Goal: Task Accomplishment & Management: Complete application form

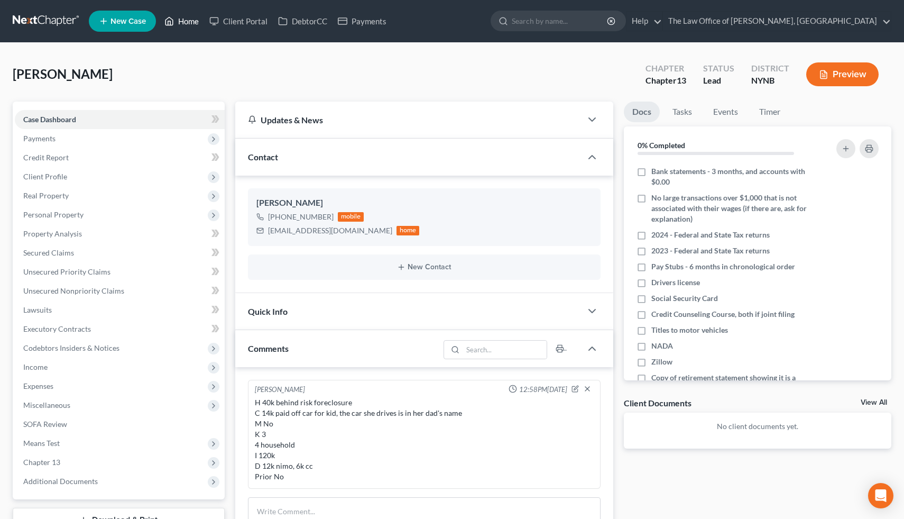
click at [164, 24] on link "Home" at bounding box center [181, 21] width 45 height 19
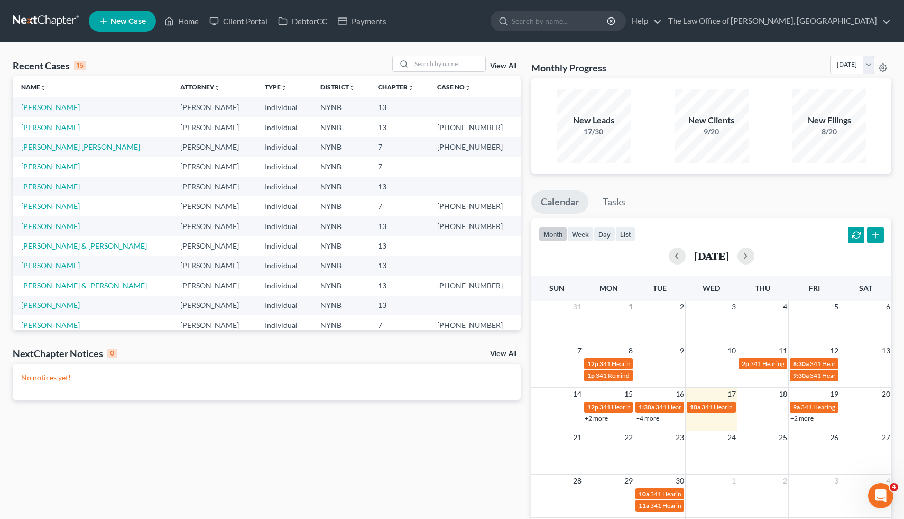
click at [127, 23] on span "New Case" at bounding box center [128, 21] width 35 height 8
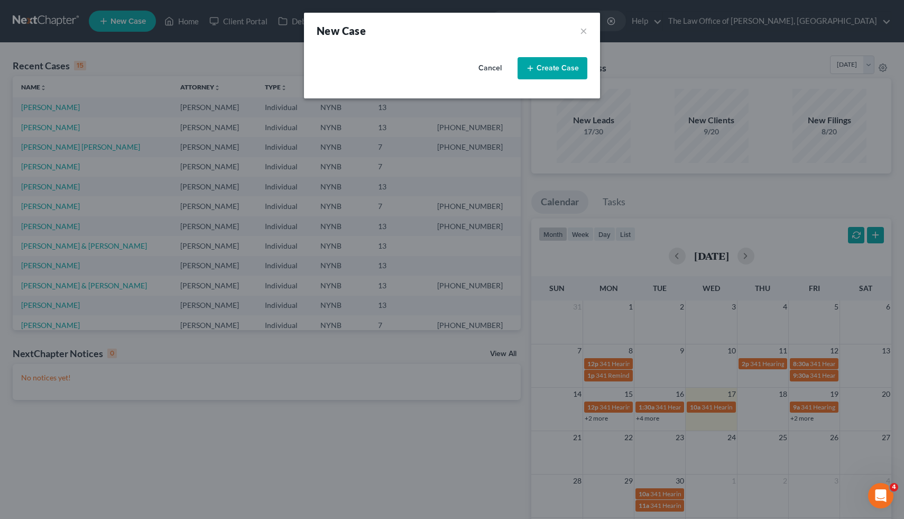
select select "54"
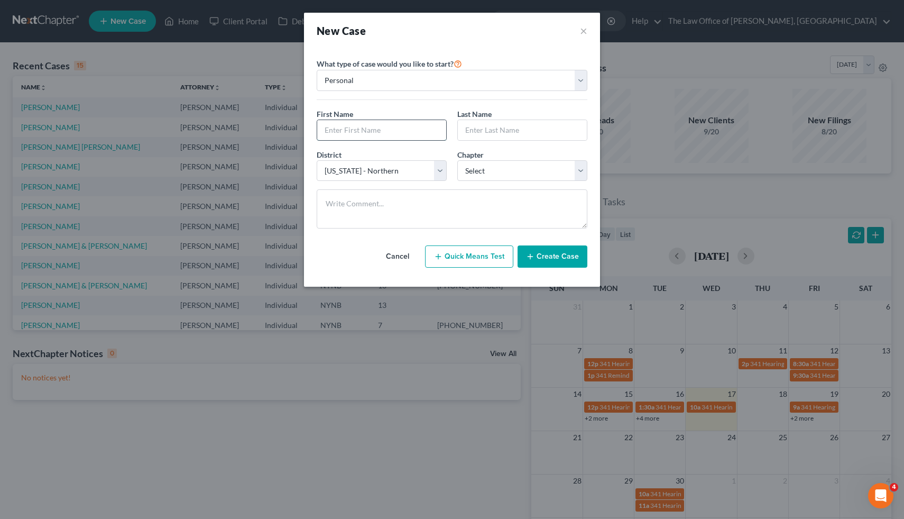
click at [388, 131] on input "text" at bounding box center [381, 130] width 129 height 20
type input "Melia"
click at [484, 125] on input "text" at bounding box center [522, 130] width 129 height 20
type input "[PERSON_NAME]"
click at [498, 173] on select "Select 7 11 12 13" at bounding box center [523, 170] width 130 height 21
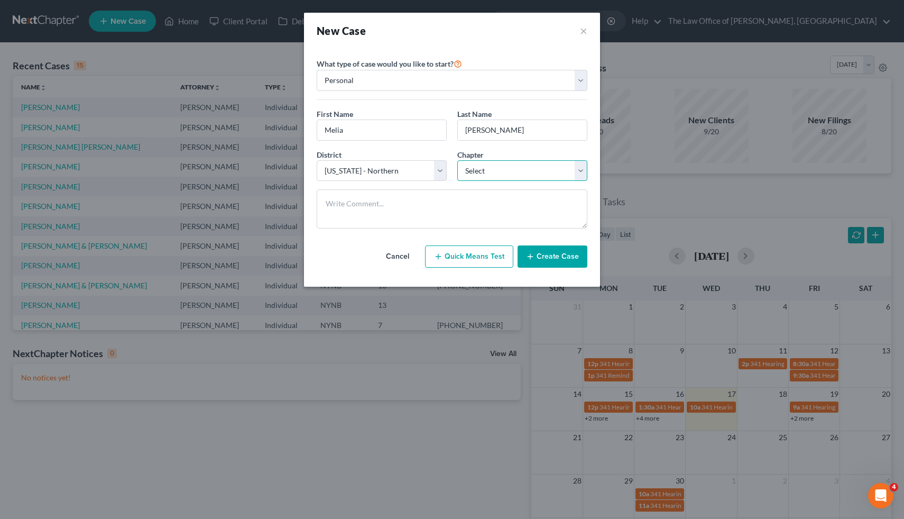
select select "3"
click at [458, 160] on select "Select 7 11 12 13" at bounding box center [523, 170] width 130 height 21
click at [553, 257] on button "Create Case" at bounding box center [553, 256] width 70 height 22
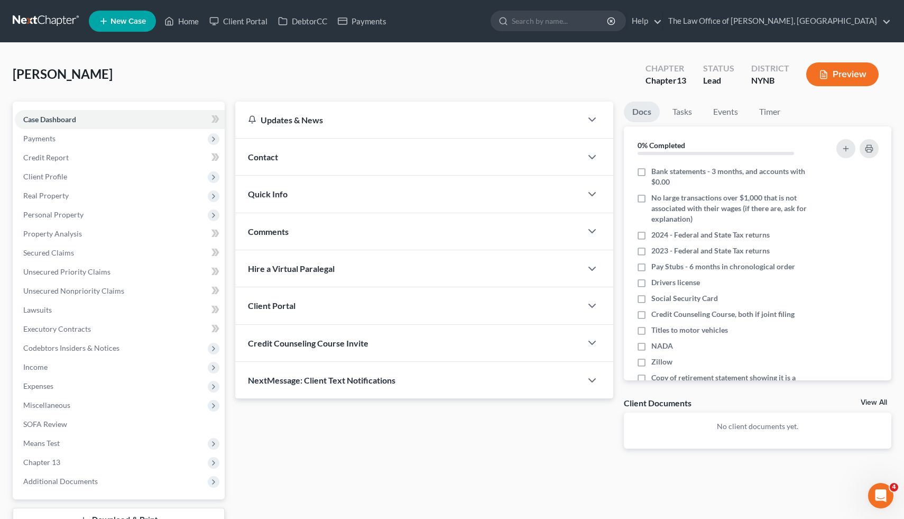
click at [254, 154] on span "Contact" at bounding box center [263, 157] width 30 height 10
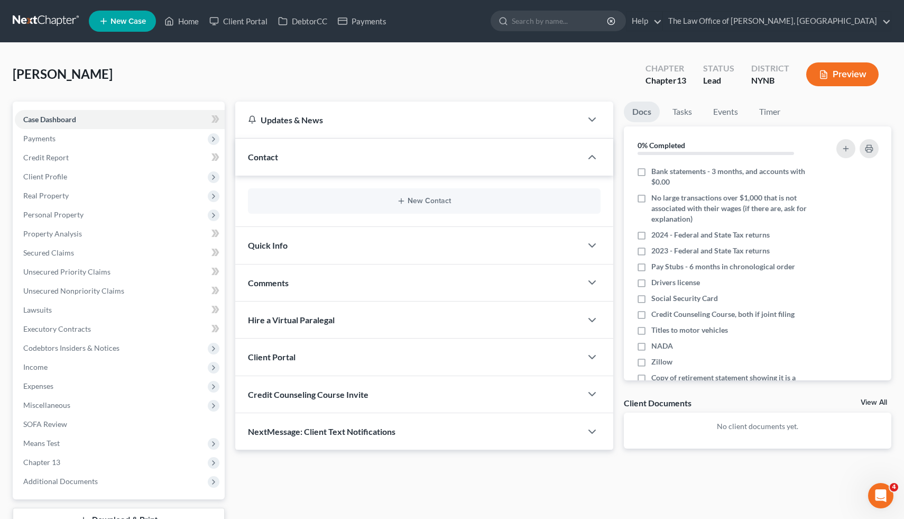
click at [413, 195] on div "New Contact" at bounding box center [424, 200] width 353 height 25
click at [420, 202] on button "New Contact" at bounding box center [425, 201] width 336 height 8
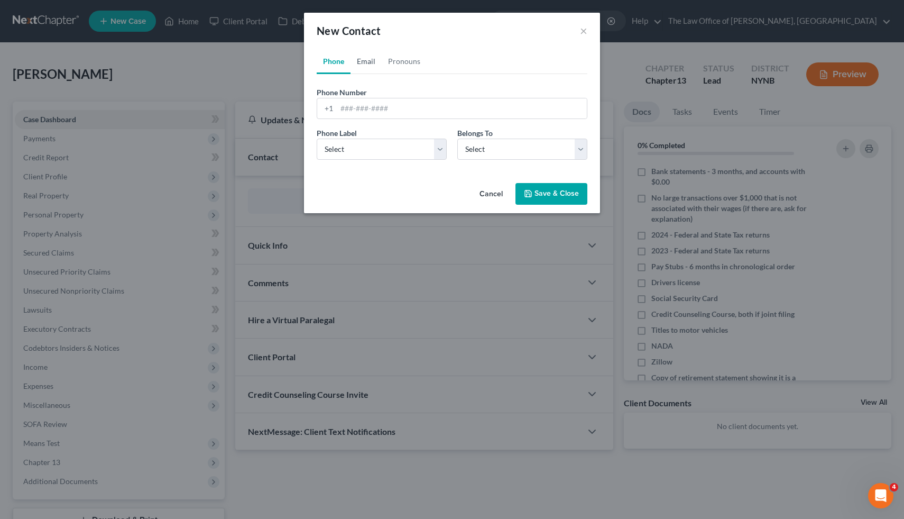
click at [367, 68] on link "Email" at bounding box center [366, 61] width 31 height 25
click at [374, 106] on input "email" at bounding box center [462, 108] width 250 height 20
paste input "[EMAIL_ADDRESS][DOMAIN_NAME]"
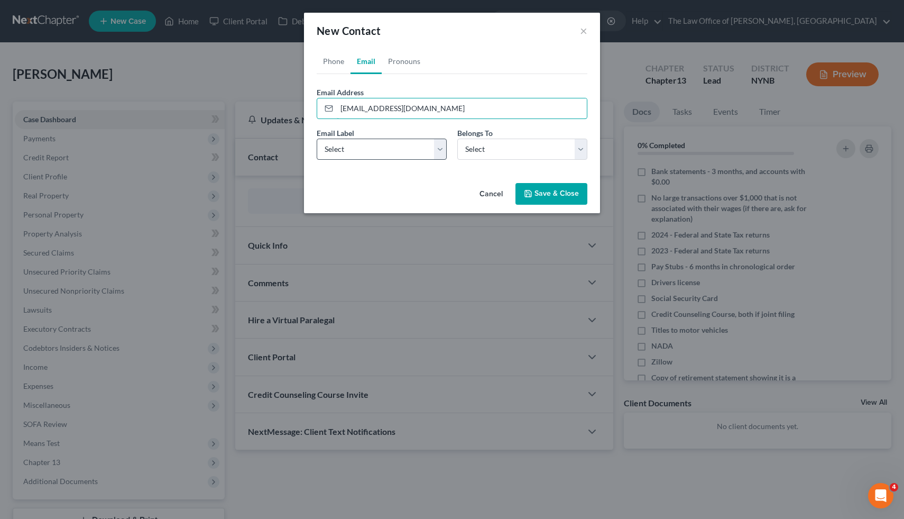
type input "[EMAIL_ADDRESS][DOMAIN_NAME]"
click at [405, 152] on select "Select Home Work Other" at bounding box center [382, 149] width 130 height 21
select select "0"
click at [317, 139] on select "Select Home Work Other" at bounding box center [382, 149] width 130 height 21
click at [488, 147] on select "Select Client Other" at bounding box center [523, 149] width 130 height 21
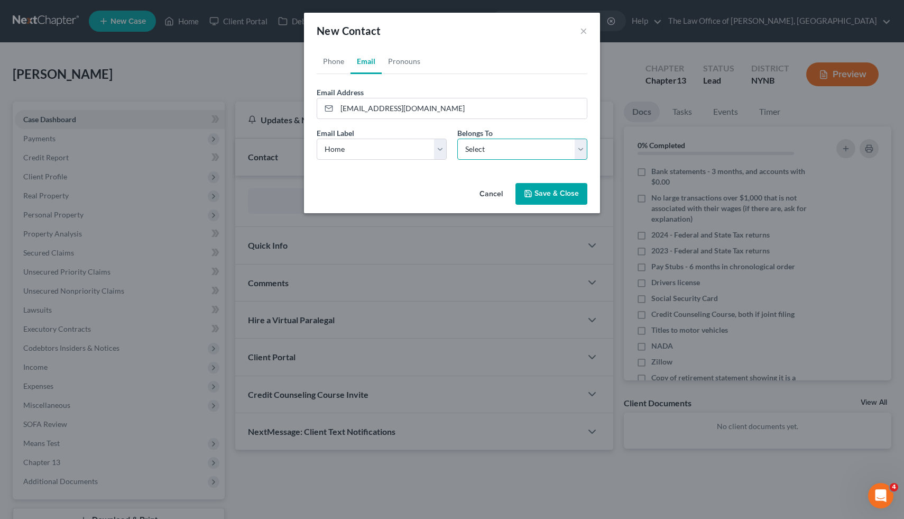
select select "0"
click at [458, 139] on select "Select Client Other" at bounding box center [523, 149] width 130 height 21
select select "0"
click at [335, 64] on link "Phone" at bounding box center [334, 61] width 34 height 25
click at [381, 106] on input "tel" at bounding box center [462, 108] width 250 height 20
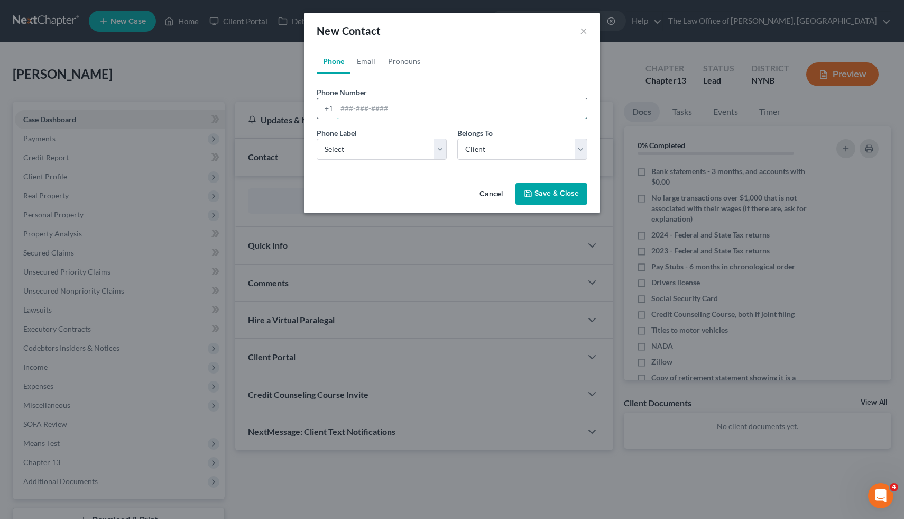
paste input "[PHONE_NUMBER]"
type input "[PHONE_NUMBER]"
click at [390, 128] on div "Phone Label * Select Mobile Home Work Other" at bounding box center [382, 143] width 141 height 32
click at [391, 149] on select "Select Mobile Home Work Other" at bounding box center [382, 149] width 130 height 21
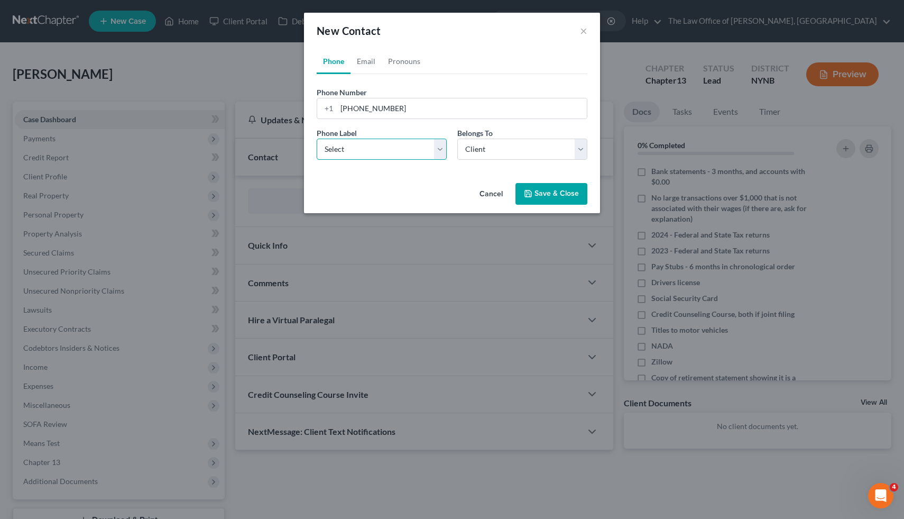
select select "0"
click at [317, 139] on select "Select Mobile Home Work Other" at bounding box center [382, 149] width 130 height 21
click at [538, 191] on button "Save & Close" at bounding box center [552, 194] width 72 height 22
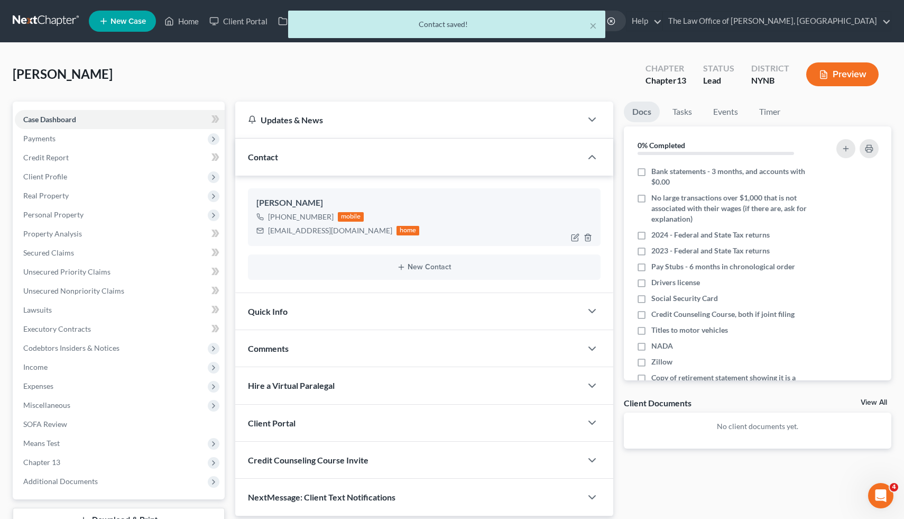
click at [276, 226] on div "[EMAIL_ADDRESS][DOMAIN_NAME]" at bounding box center [330, 230] width 124 height 11
copy div "[EMAIL_ADDRESS][DOMAIN_NAME]"
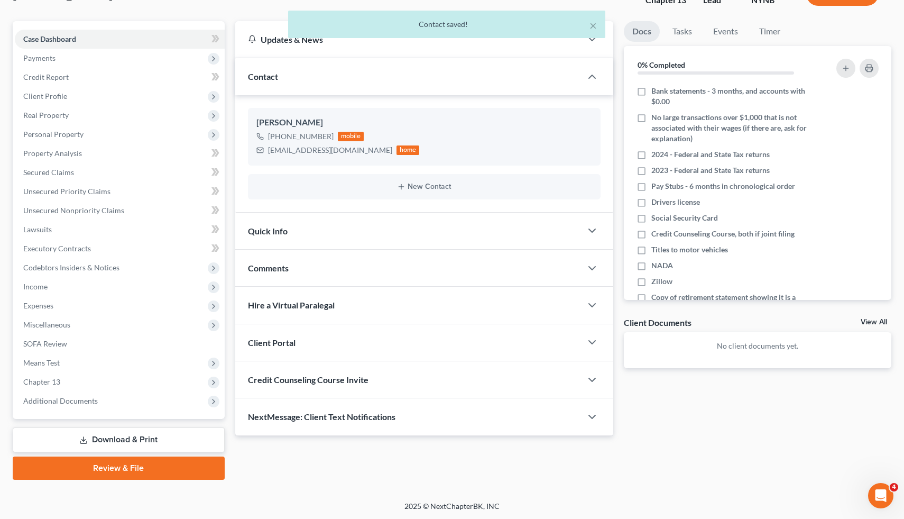
click at [290, 337] on span "Client Portal" at bounding box center [272, 342] width 48 height 10
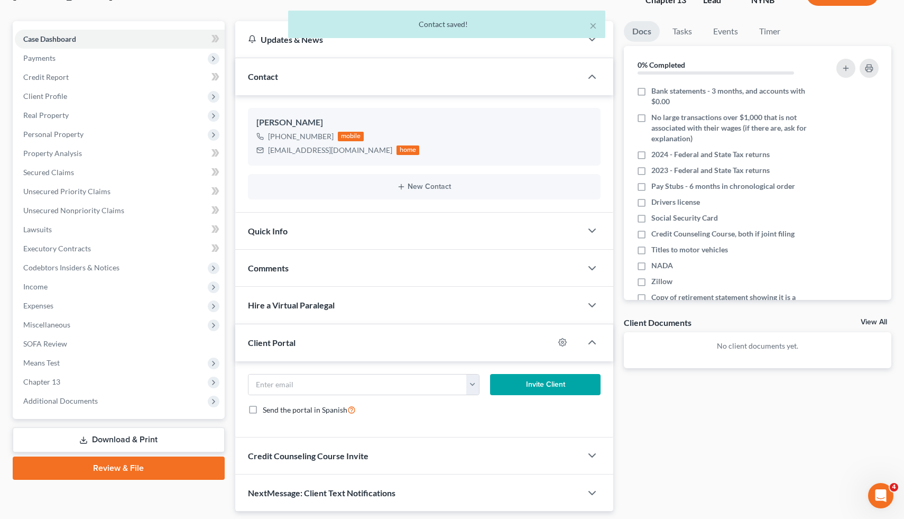
click at [300, 368] on div "[EMAIL_ADDRESS][DOMAIN_NAME] Invite Client Send the portal in Spanish" at bounding box center [424, 399] width 379 height 76
click at [300, 380] on input "email" at bounding box center [358, 384] width 218 height 20
paste input "[EMAIL_ADDRESS][DOMAIN_NAME]"
type input "[EMAIL_ADDRESS][DOMAIN_NAME]"
click button "Invite Client" at bounding box center [545, 384] width 111 height 21
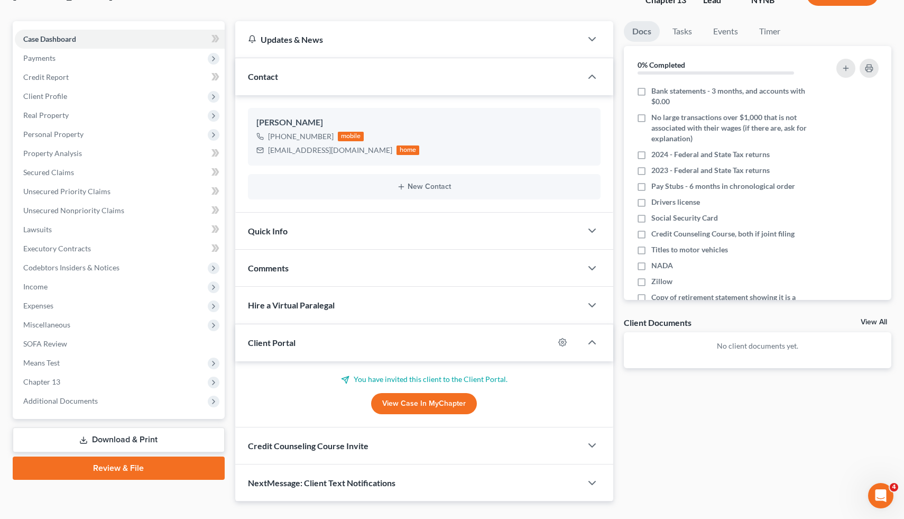
click at [298, 454] on div "Credit Counseling Course Invite" at bounding box center [408, 445] width 347 height 36
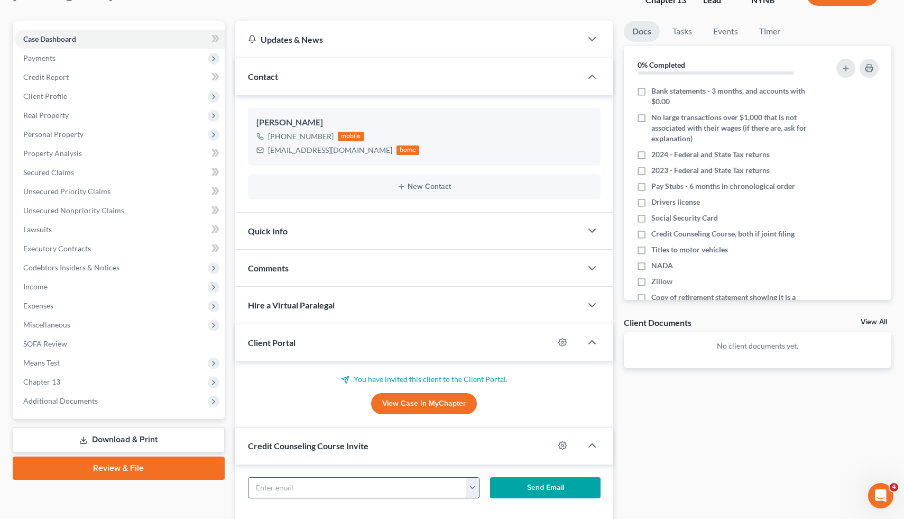
click at [304, 479] on input "text" at bounding box center [358, 488] width 218 height 20
paste input "[EMAIL_ADDRESS][DOMAIN_NAME]"
type input "[EMAIL_ADDRESS][DOMAIN_NAME]"
click button "Send Email" at bounding box center [545, 487] width 111 height 21
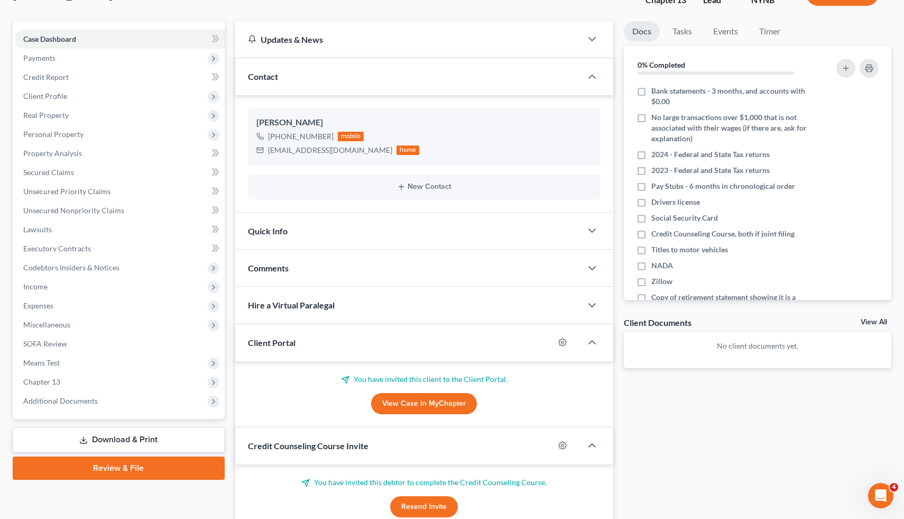
click at [295, 266] on div "Comments" at bounding box center [408, 268] width 347 height 36
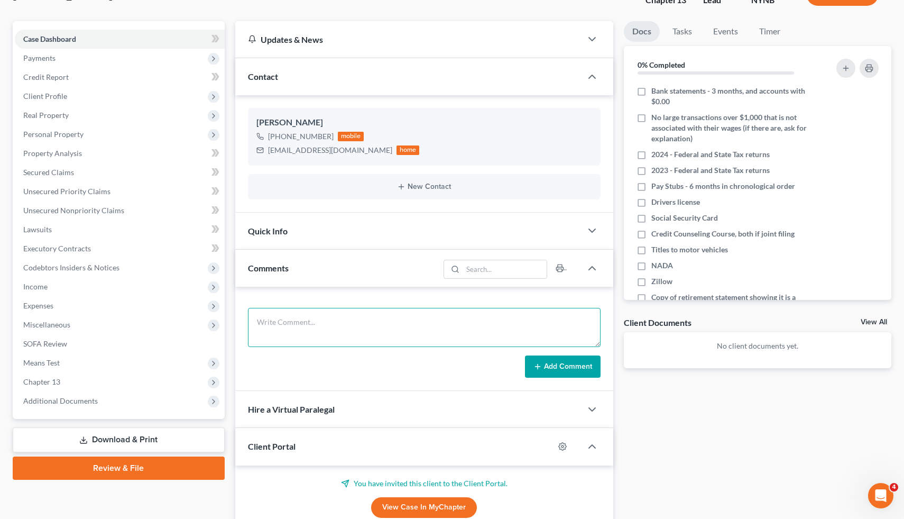
click at [322, 318] on textarea at bounding box center [424, 327] width 353 height 39
paste textarea "H No C -9k underwater M Yes K 2, 1 lives with 3 household I w32k H23k D 25k old…"
type textarea "H No C -9k underwater M Yes K 2, 1 lives with 3 household I w32k H23k D 25k old…"
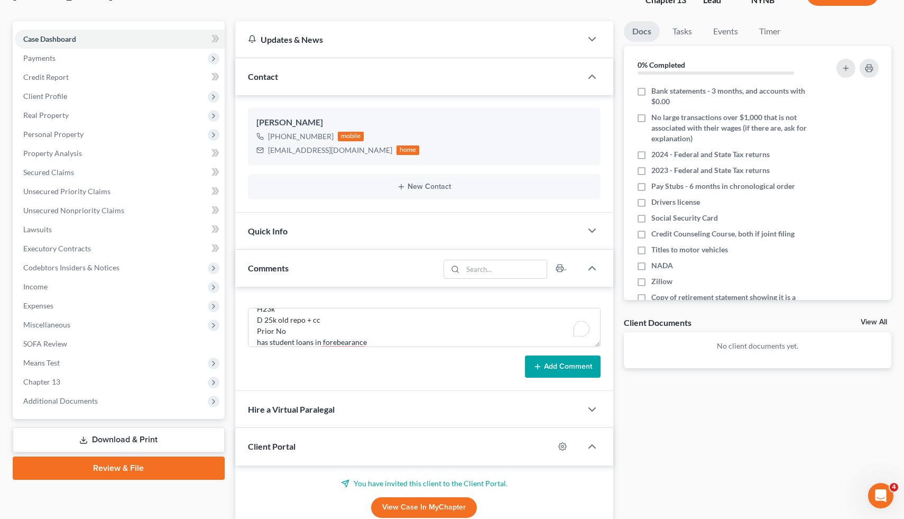
click at [581, 368] on button "Add Comment" at bounding box center [563, 366] width 76 height 22
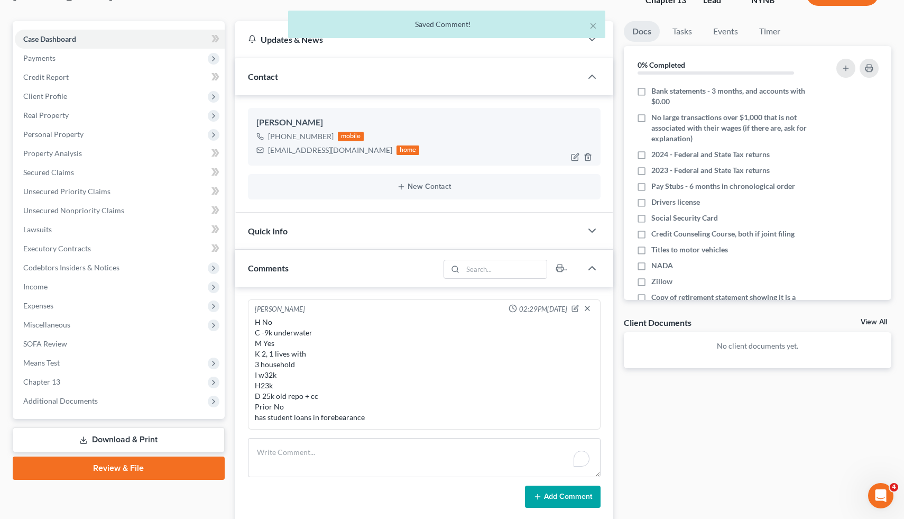
click at [317, 134] on div "[PHONE_NUMBER]" at bounding box center [301, 136] width 66 height 11
drag, startPoint x: 317, startPoint y: 134, endPoint x: 276, endPoint y: 135, distance: 41.3
click at [276, 135] on div "[PHONE_NUMBER]" at bounding box center [301, 136] width 66 height 11
copy div "[PHONE_NUMBER]"
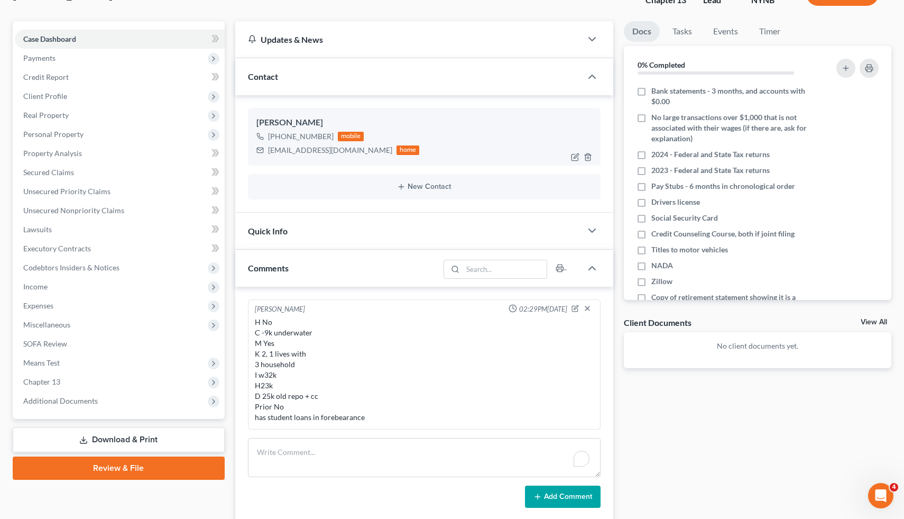
click at [257, 113] on div "[PERSON_NAME] [PHONE_NUMBER] mobile [EMAIL_ADDRESS][DOMAIN_NAME] home" at bounding box center [424, 136] width 353 height 57
click at [259, 126] on div "[PERSON_NAME]" at bounding box center [425, 122] width 336 height 13
drag, startPoint x: 259, startPoint y: 126, endPoint x: 385, endPoint y: 157, distance: 129.2
click at [385, 157] on div "[PERSON_NAME] [PHONE_NUMBER] mobile [EMAIL_ADDRESS][DOMAIN_NAME] home" at bounding box center [424, 136] width 353 height 57
copy div "[PERSON_NAME] [PHONE_NUMBER] mobile [EMAIL_ADDRESS][DOMAIN_NAME] home New Conta…"
